Goal: Task Accomplishment & Management: Manage account settings

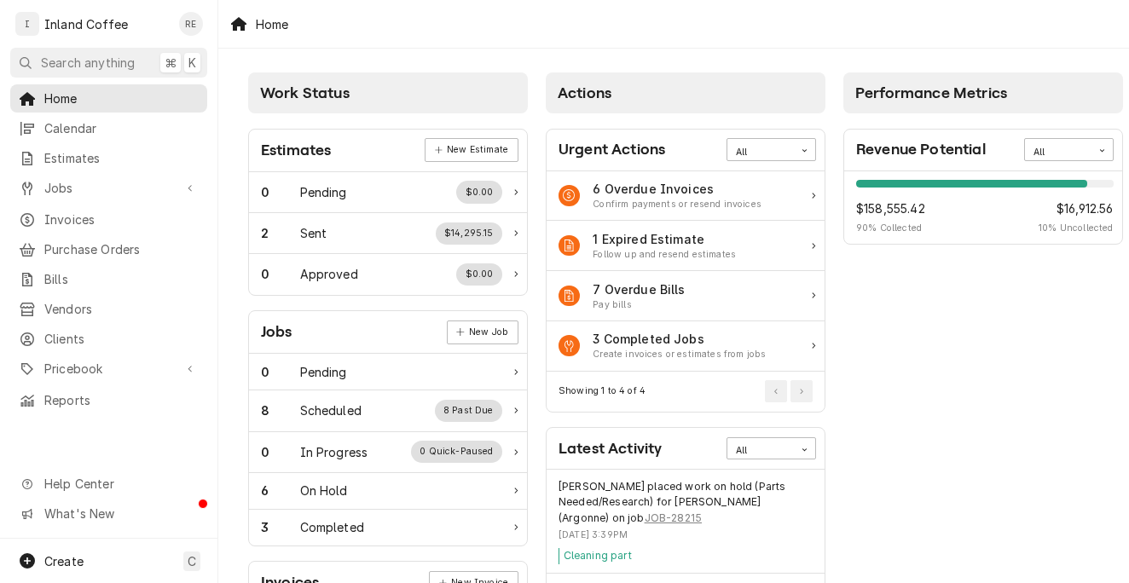
click at [148, 373] on div "Home Calendar Estimates Jobs Jobs Job Series Invoices Purchase Orders Bills Ven…" at bounding box center [108, 249] width 217 height 330
click at [152, 360] on span "Pricebook" at bounding box center [108, 369] width 129 height 18
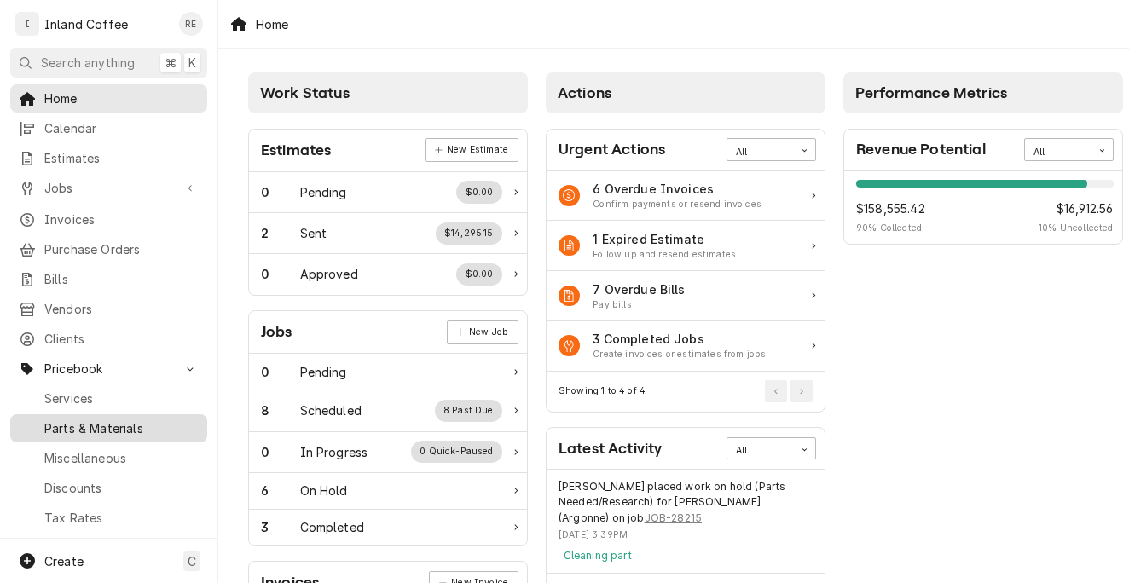
click at [136, 419] on span "Parts & Materials" at bounding box center [121, 428] width 154 height 18
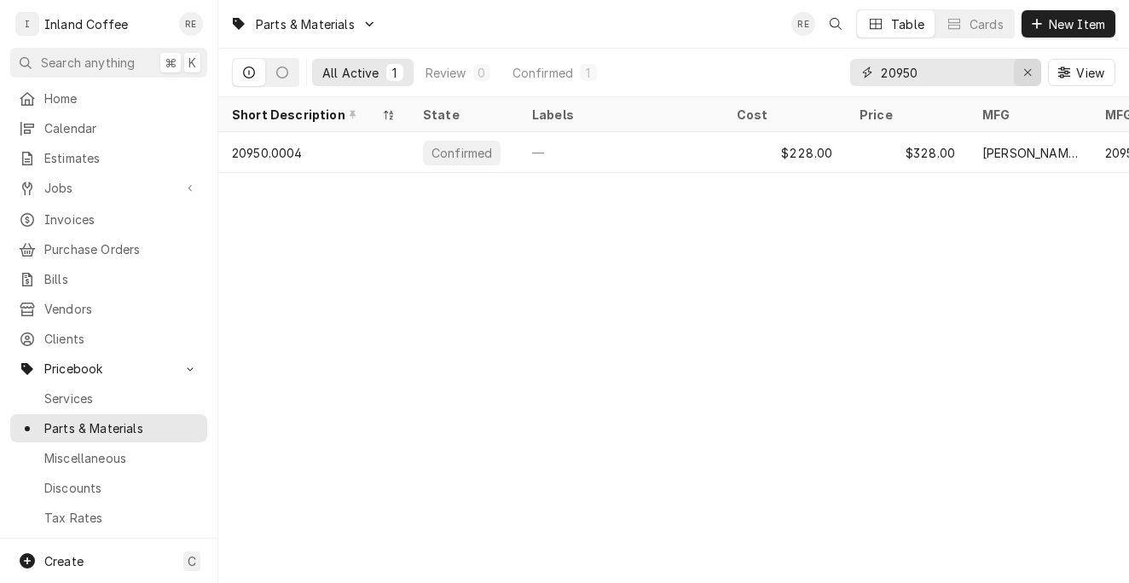
click at [1027, 74] on icon "Erase input" at bounding box center [1027, 72] width 9 height 12
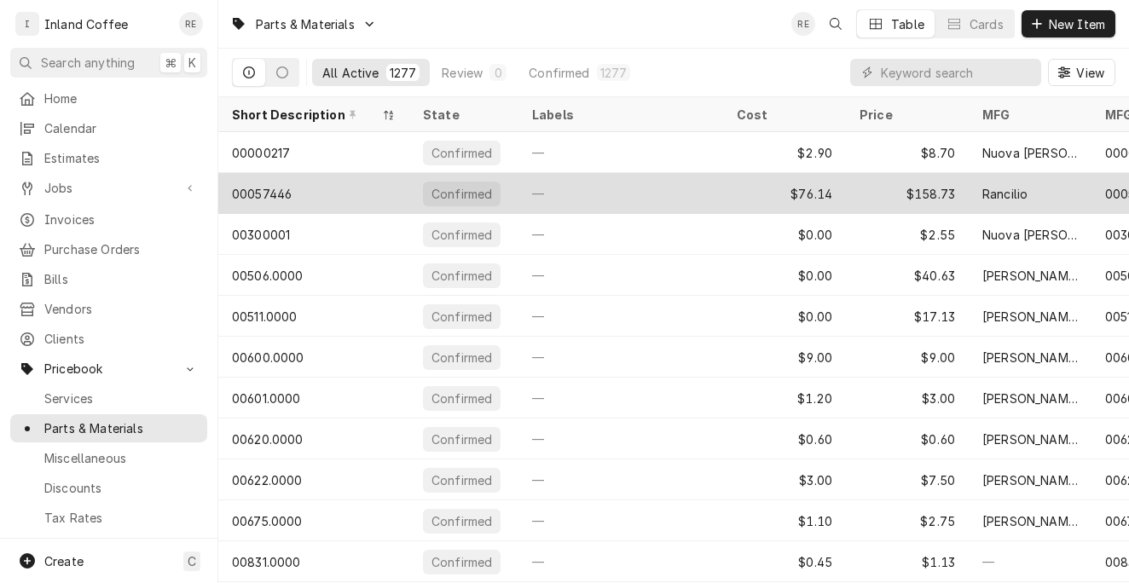
click at [282, 198] on div "00057446" at bounding box center [262, 194] width 60 height 18
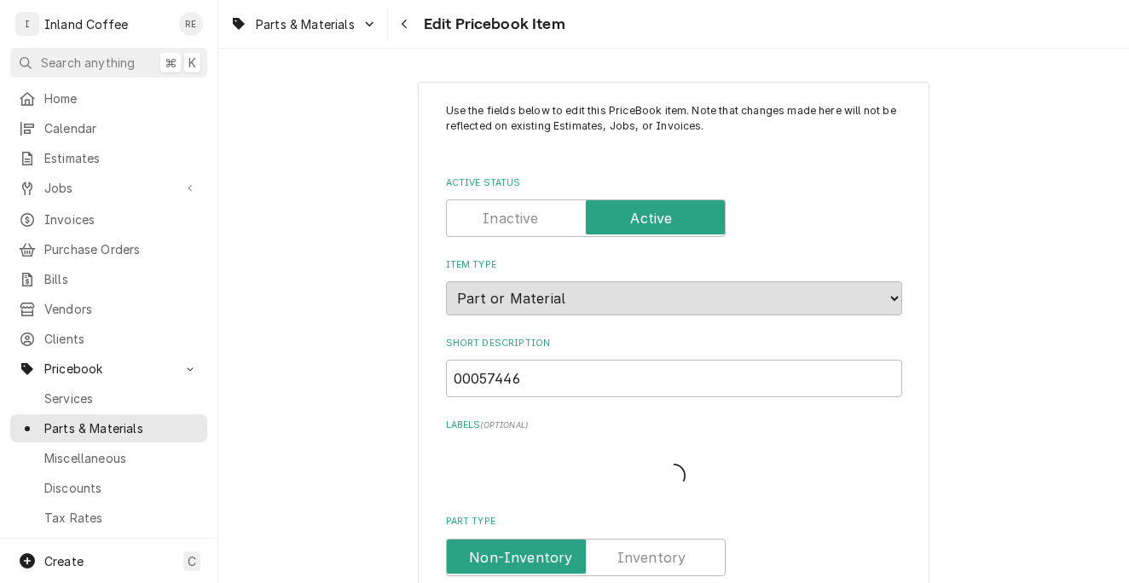
type textarea "x"
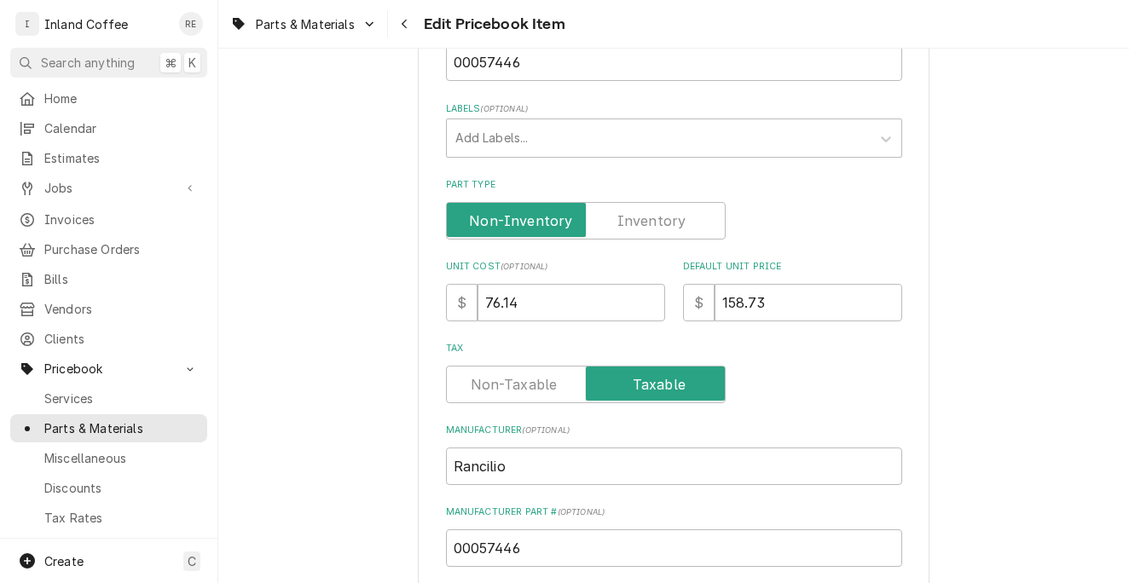
scroll to position [318, 0]
click at [674, 202] on label "Part Type" at bounding box center [586, 219] width 280 height 38
click at [674, 202] on input "Part Type" at bounding box center [585, 219] width 264 height 38
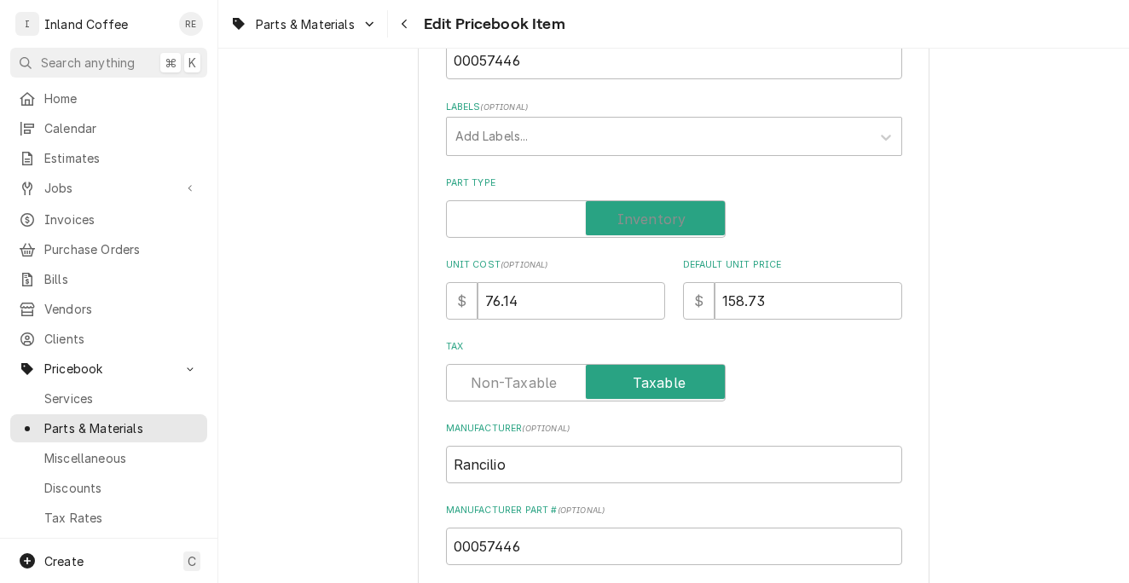
checkbox input "true"
type textarea "x"
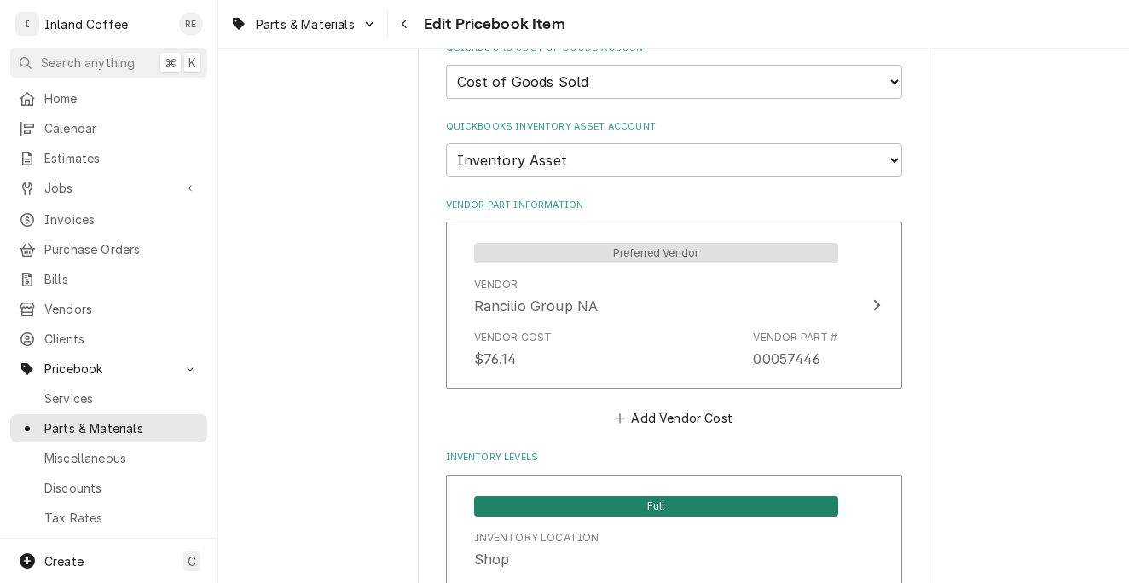
scroll to position [1201, 0]
